Goal: Navigation & Orientation: Find specific page/section

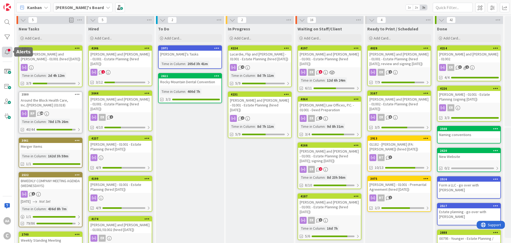
click at [8, 49] on div at bounding box center [7, 52] width 11 height 11
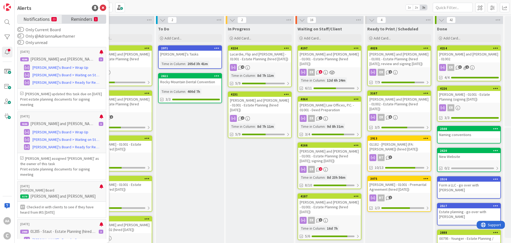
click at [73, 19] on span "Reminders" at bounding box center [82, 18] width 22 height 7
click at [22, 35] on button "Only @AdriannaAuerhamer" at bounding box center [20, 35] width 7 height 5
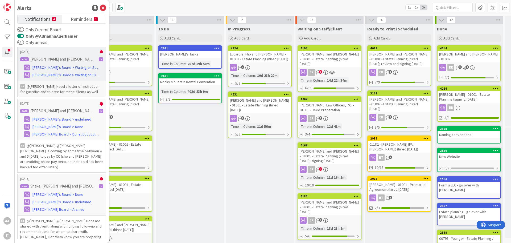
click at [66, 68] on span "[PERSON_NAME]'s Board > Waiting on Staff/Client" at bounding box center [65, 68] width 67 height 6
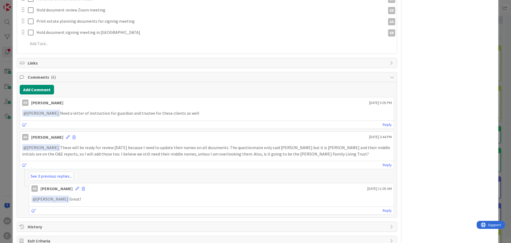
scroll to position [240, 0]
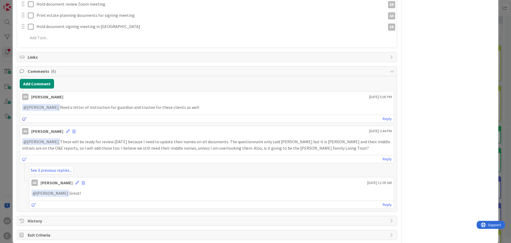
click at [24, 119] on icon at bounding box center [24, 119] width 5 height 4
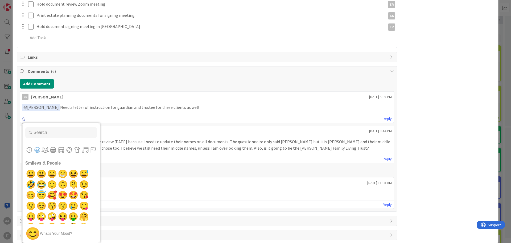
click at [24, 117] on icon at bounding box center [24, 119] width 5 height 4
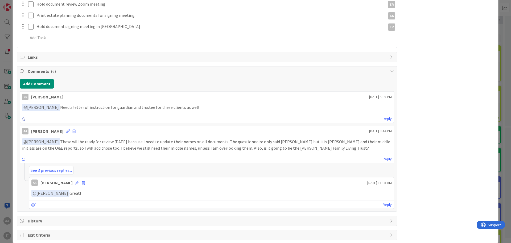
click at [24, 117] on icon at bounding box center [24, 119] width 5 height 4
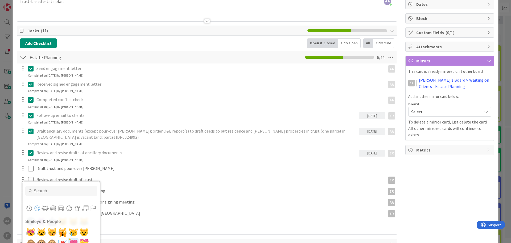
scroll to position [0, 0]
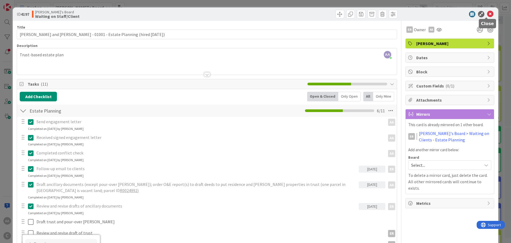
click at [488, 13] on icon at bounding box center [490, 14] width 6 height 6
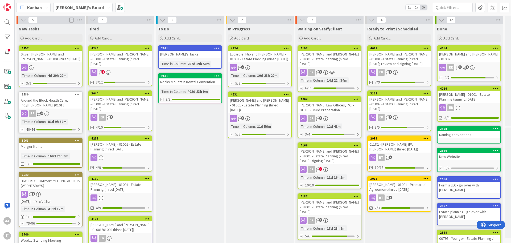
click at [72, 8] on b "[PERSON_NAME]'s Board" at bounding box center [80, 7] width 48 height 5
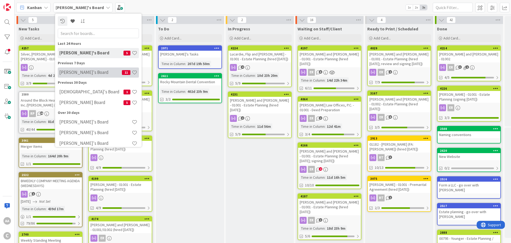
click at [74, 75] on h4 "[PERSON_NAME]'s Board" at bounding box center [90, 71] width 63 height 5
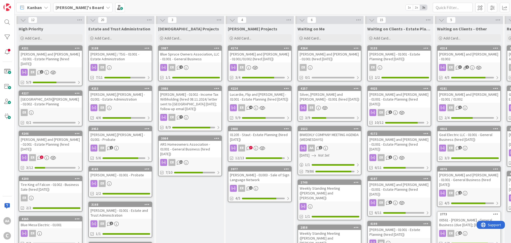
click at [123, 56] on div "Moore, Mason / TSG - 01001 - Estate Administration" at bounding box center [120, 57] width 63 height 12
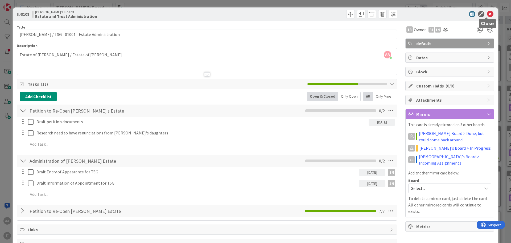
click at [488, 15] on icon at bounding box center [490, 14] width 6 height 6
